Goal: Task Accomplishment & Management: Use online tool/utility

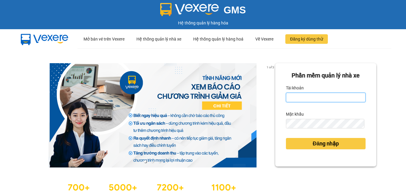
click at [306, 93] on input "Tài khoản" at bounding box center [326, 98] width 80 height 10
type input "dothihien.ductruong"
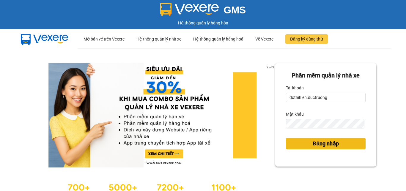
click at [323, 145] on span "Đăng nhập" at bounding box center [326, 143] width 26 height 8
